Goal: Ask a question

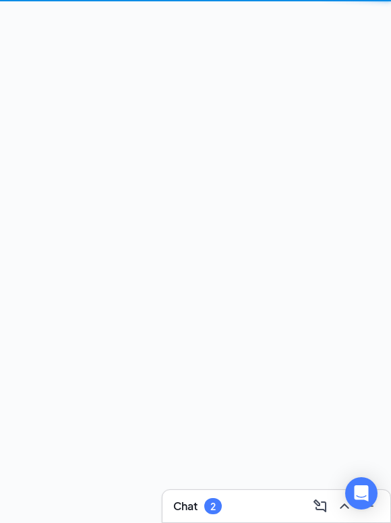
click at [229, 500] on div "Chat 2" at bounding box center [276, 507] width 206 height 22
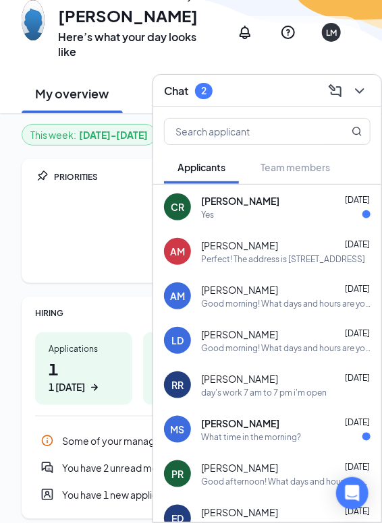
click at [220, 212] on div "Yes" at bounding box center [285, 214] width 169 height 11
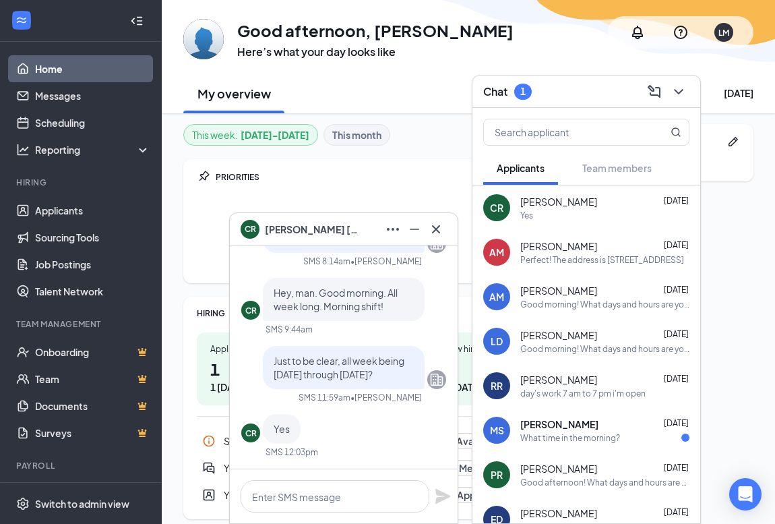
click at [369, 383] on div "Just to be clear, all week being [DATE] through [DATE]?" at bounding box center [344, 367] width 162 height 43
click at [390, 423] on span "[PERSON_NAME]" at bounding box center [559, 423] width 78 height 13
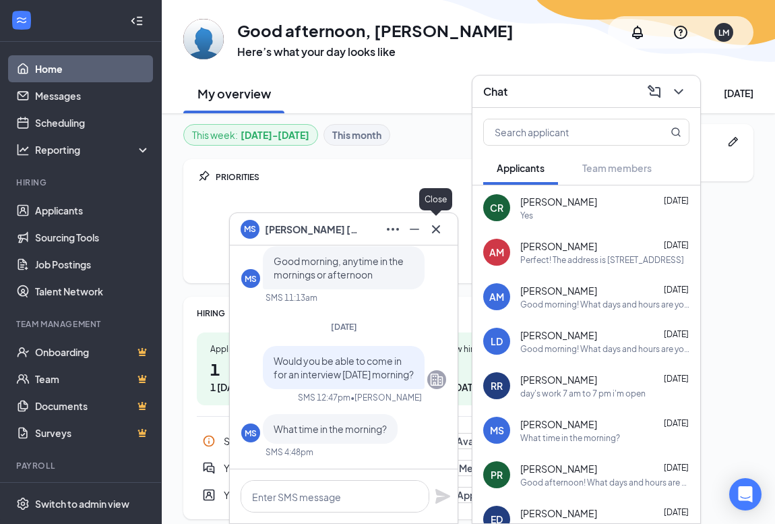
click at [390, 226] on icon "Cross" at bounding box center [436, 229] width 16 height 16
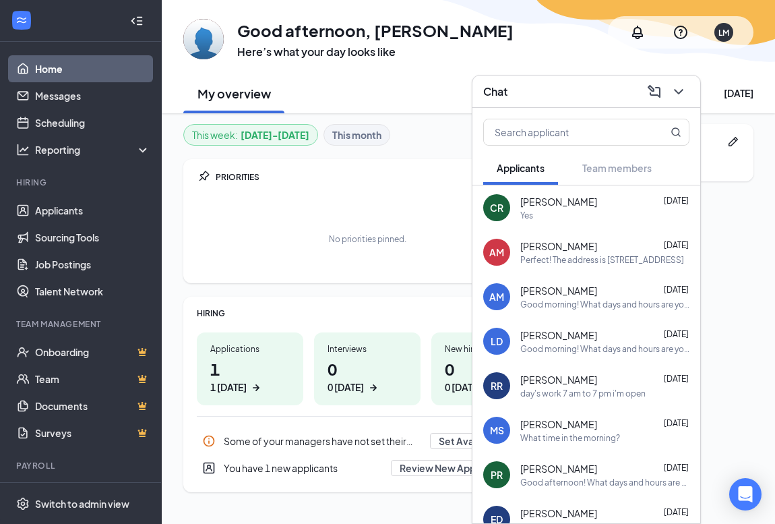
click at [390, 268] on div "AM [PERSON_NAME] [DATE] Perfect! The address is [STREET_ADDRESS]" at bounding box center [587, 252] width 228 height 44
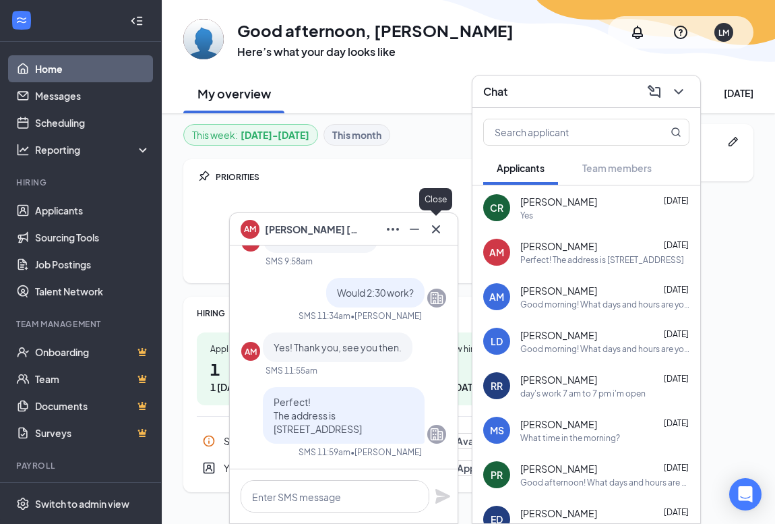
click at [390, 228] on icon "Cross" at bounding box center [436, 229] width 16 height 16
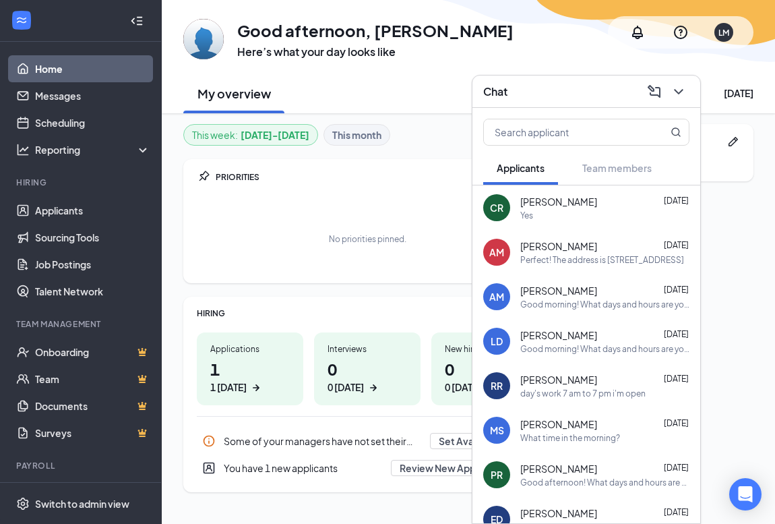
click at [189, 284] on div "This week : [DATE] - [DATE] This month PRIORITIES No priorities pinned. HIRING …" at bounding box center [367, 308] width 368 height 368
click at [390, 271] on div "QUICK LINKS No links added yet. Get started!" at bounding box center [659, 308] width 189 height 368
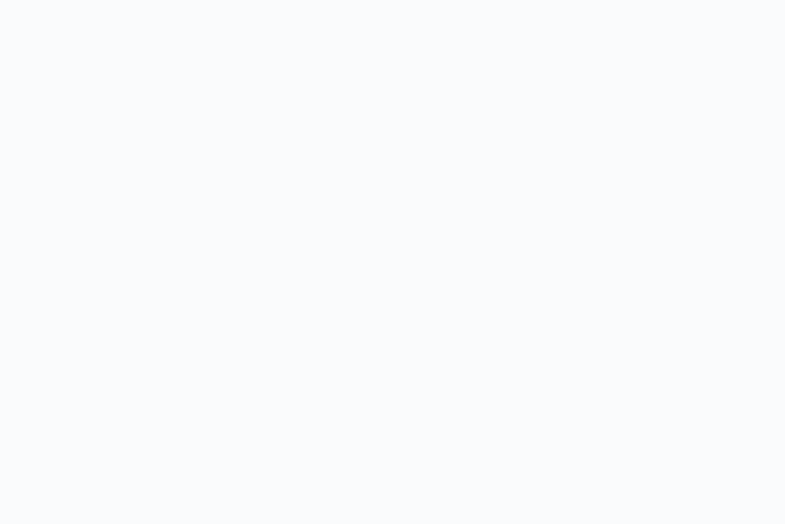
click at [0, 324] on body at bounding box center [392, 262] width 785 height 524
click at [748, 317] on body at bounding box center [392, 262] width 785 height 524
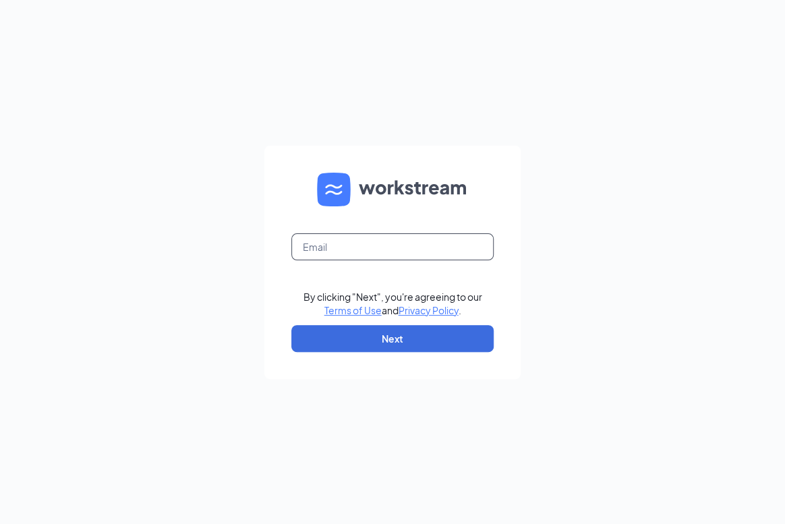
click at [344, 247] on input "text" at bounding box center [392, 246] width 202 height 27
